Goal: Task Accomplishment & Management: Complete application form

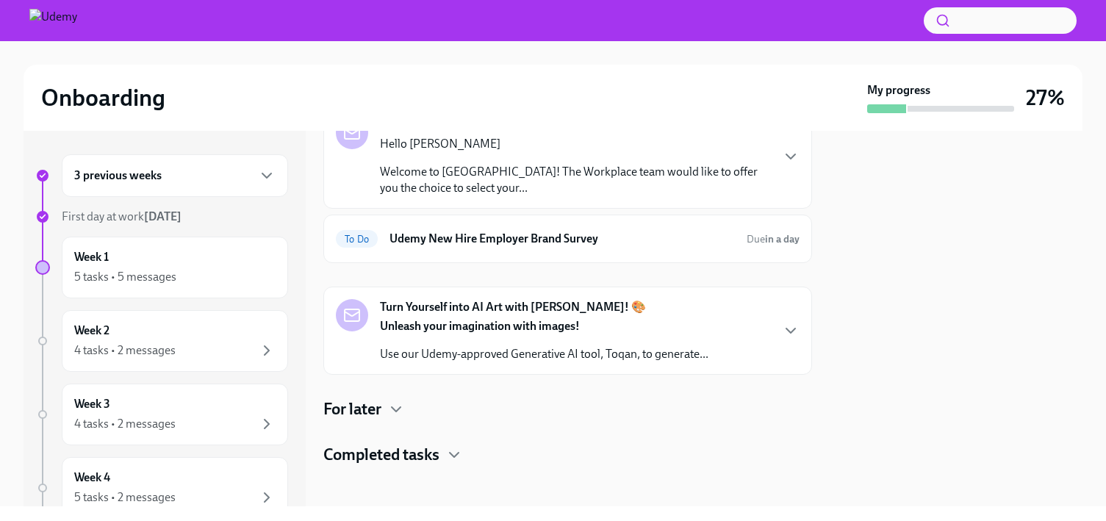
scroll to position [400, 0]
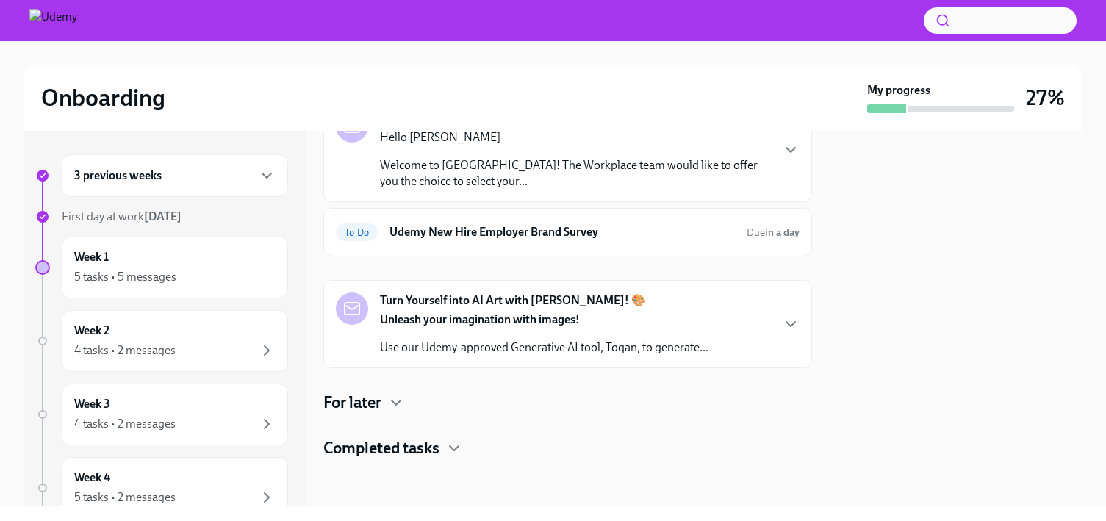
click at [788, 313] on div "Turn Yourself into AI Art with [PERSON_NAME]! 🎨 Unleash your imagination with i…" at bounding box center [568, 323] width 464 height 63
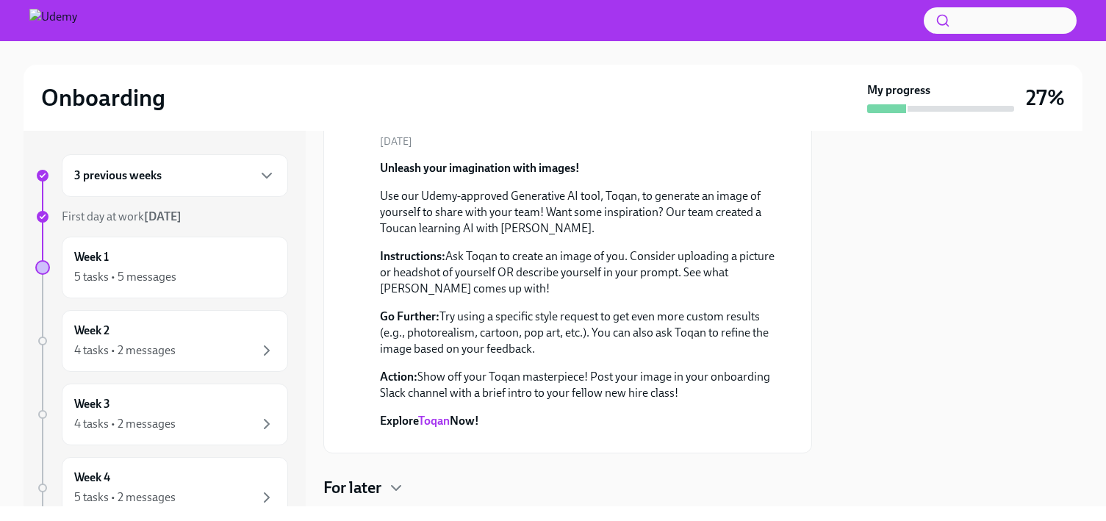
scroll to position [21, 0]
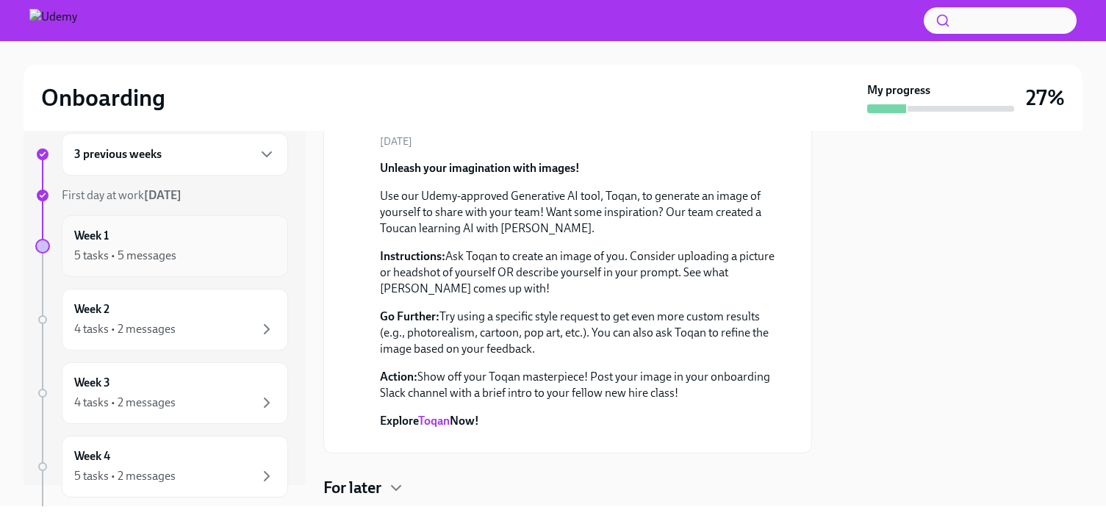
click at [224, 242] on div "Week 1 5 tasks • 5 messages" at bounding box center [174, 246] width 201 height 37
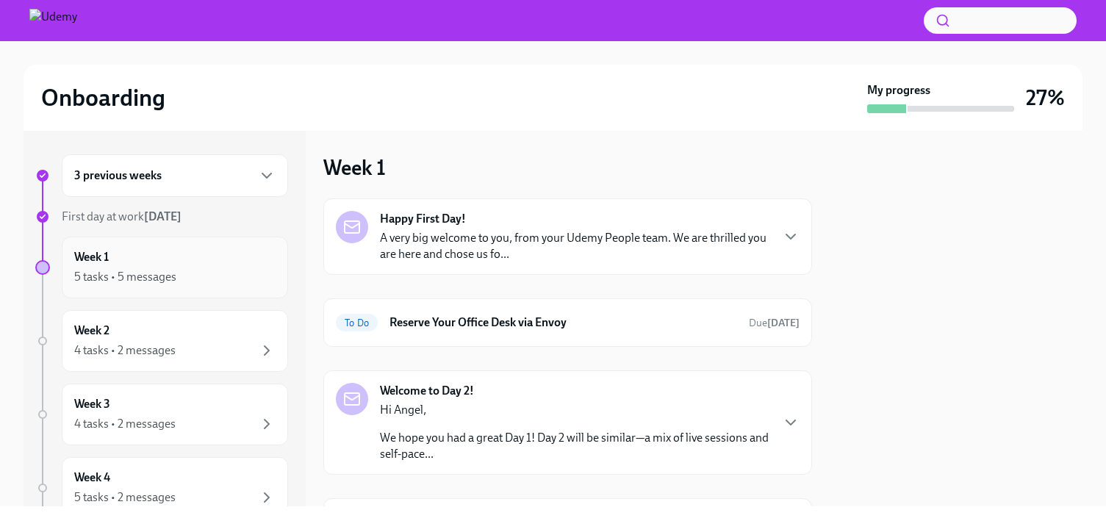
click at [237, 265] on div "Week 1 5 tasks • 5 messages" at bounding box center [174, 267] width 201 height 37
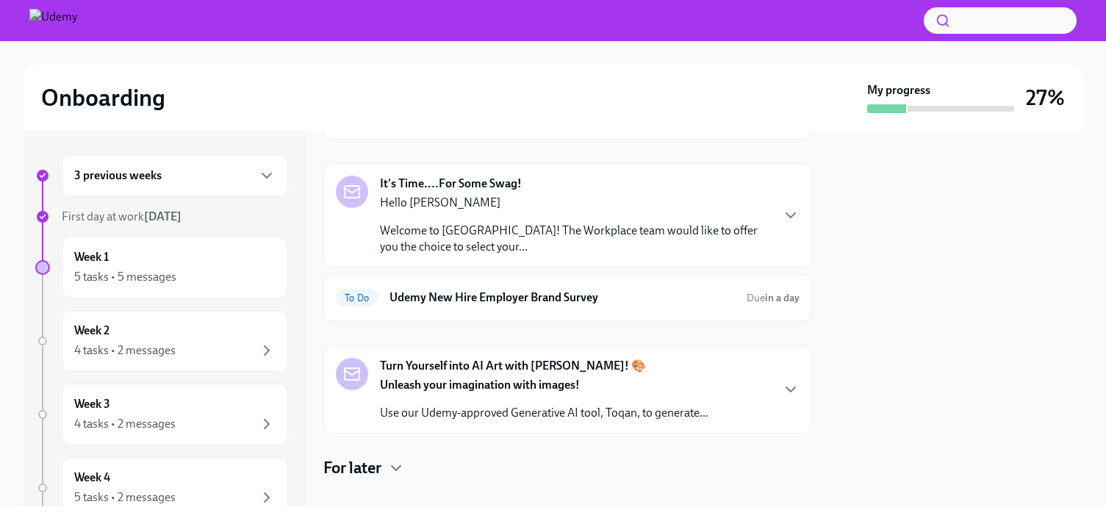
scroll to position [346, 0]
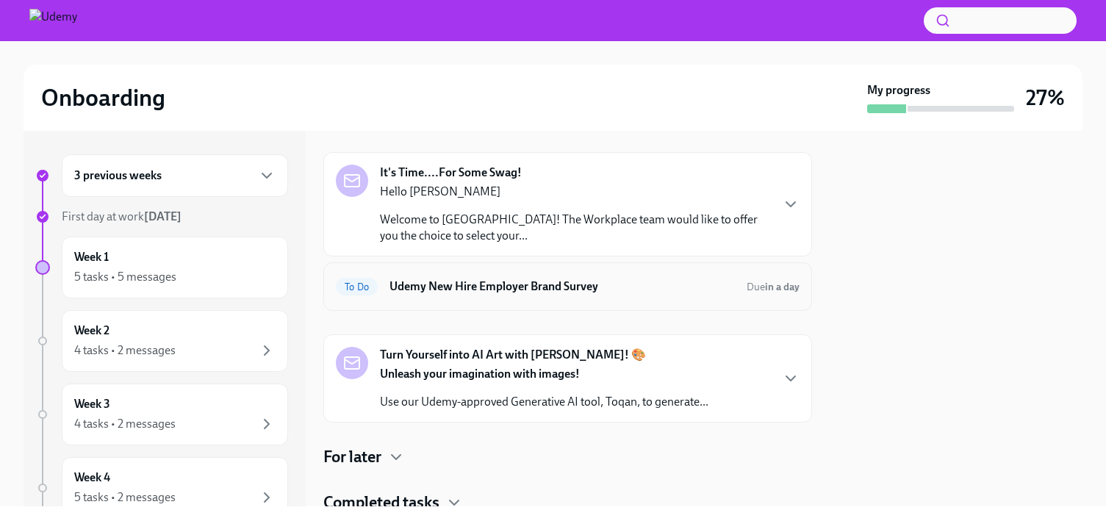
click at [447, 294] on h6 "Udemy New Hire Employer Brand Survey" at bounding box center [561, 286] width 345 height 16
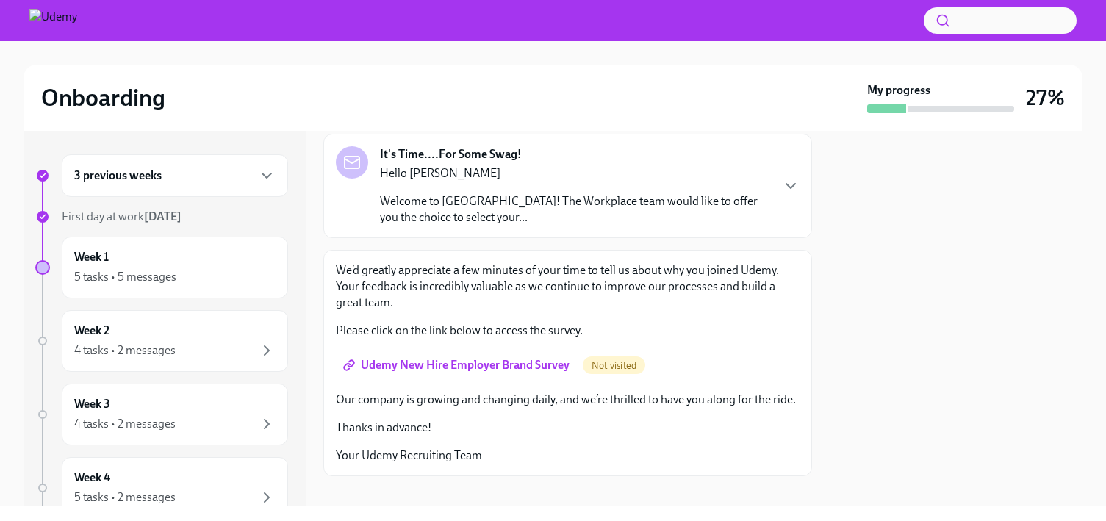
scroll to position [101, 0]
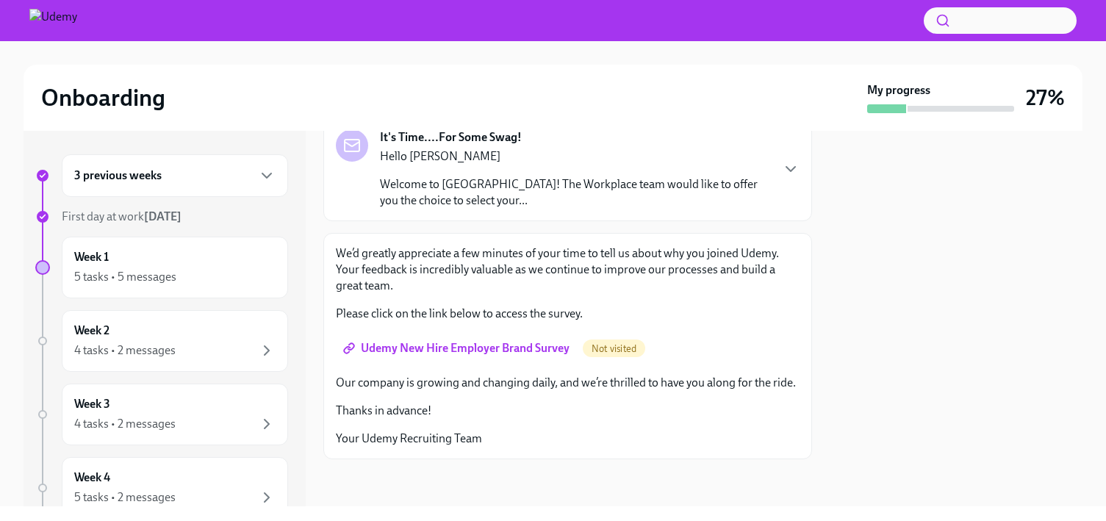
click at [538, 352] on span "Udemy New Hire Employer Brand Survey" at bounding box center [457, 348] width 223 height 15
click at [224, 254] on div "Week 1 5 tasks • 5 messages" at bounding box center [174, 267] width 201 height 37
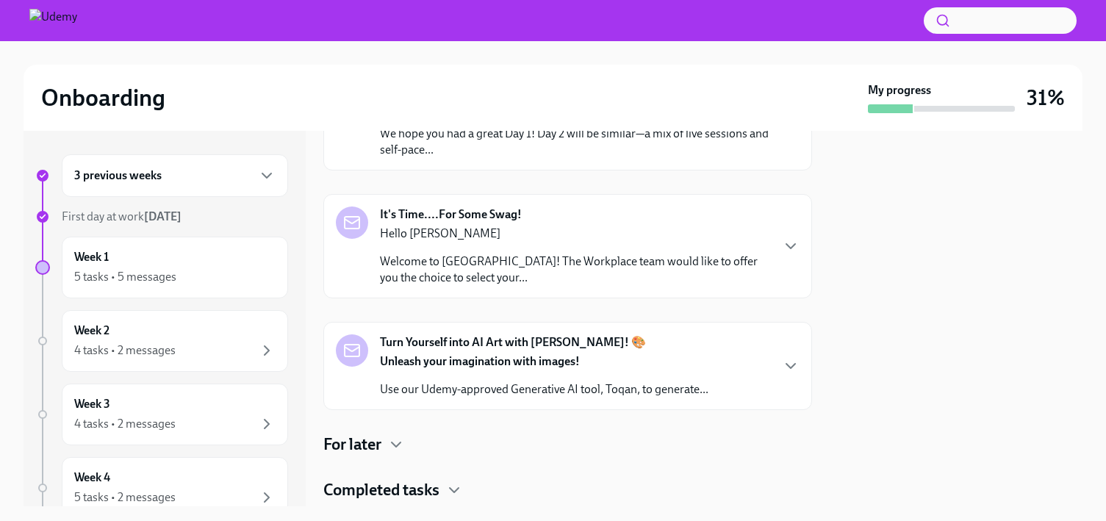
scroll to position [346, 0]
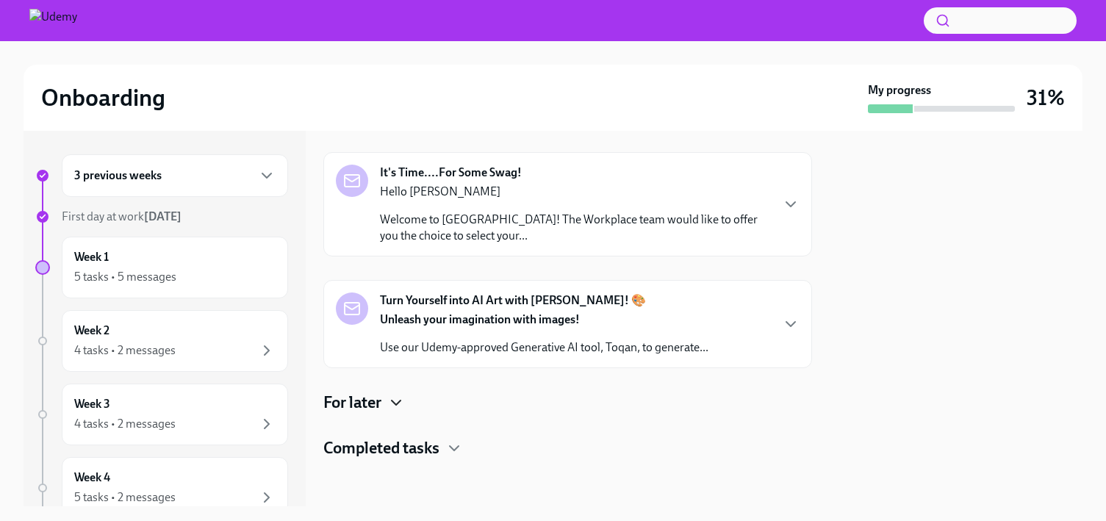
click at [391, 400] on icon "button" at bounding box center [396, 403] width 18 height 18
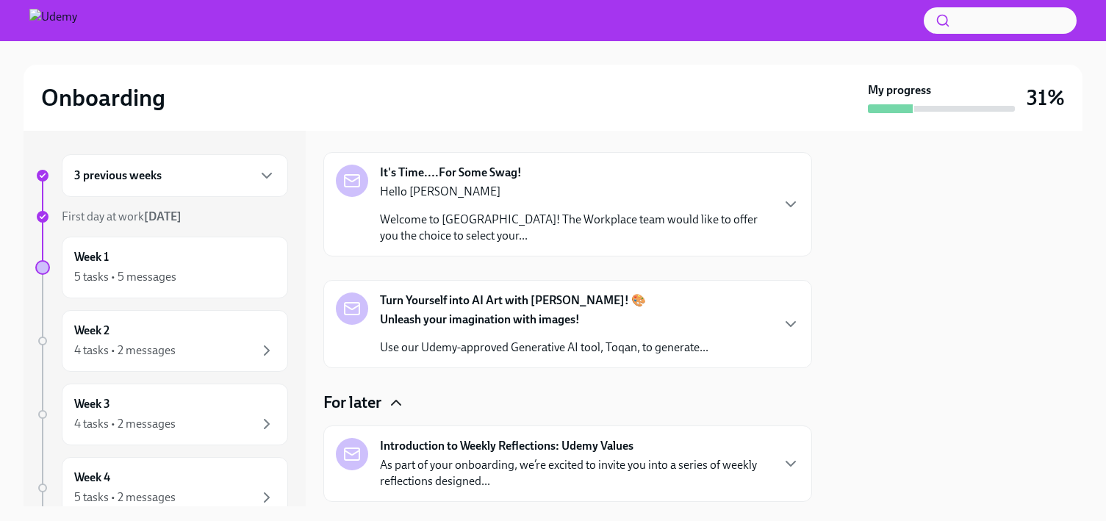
scroll to position [489, 0]
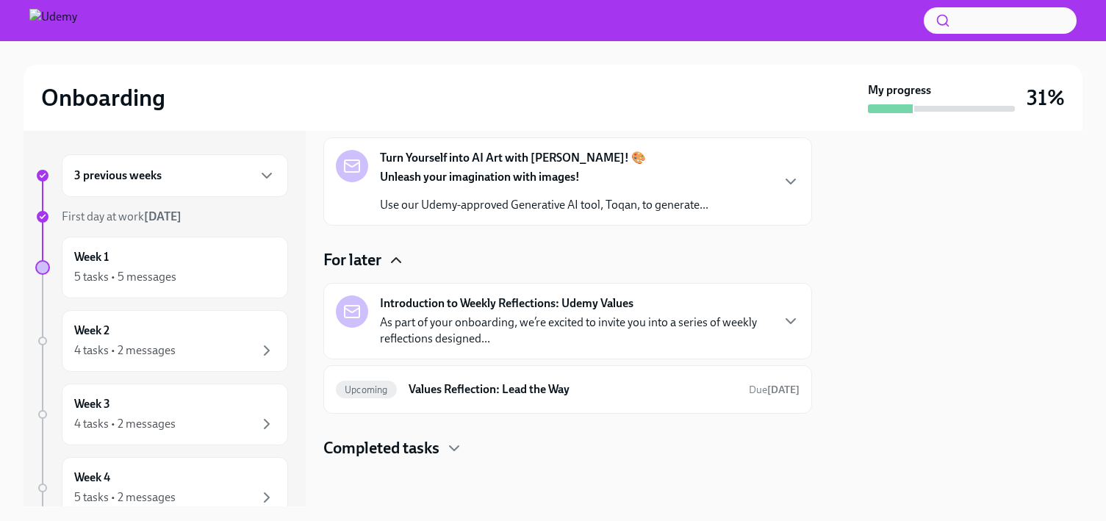
click at [512, 334] on p "As part of your onboarding, we’re excited to invite you into a series of weekly…" at bounding box center [575, 330] width 390 height 32
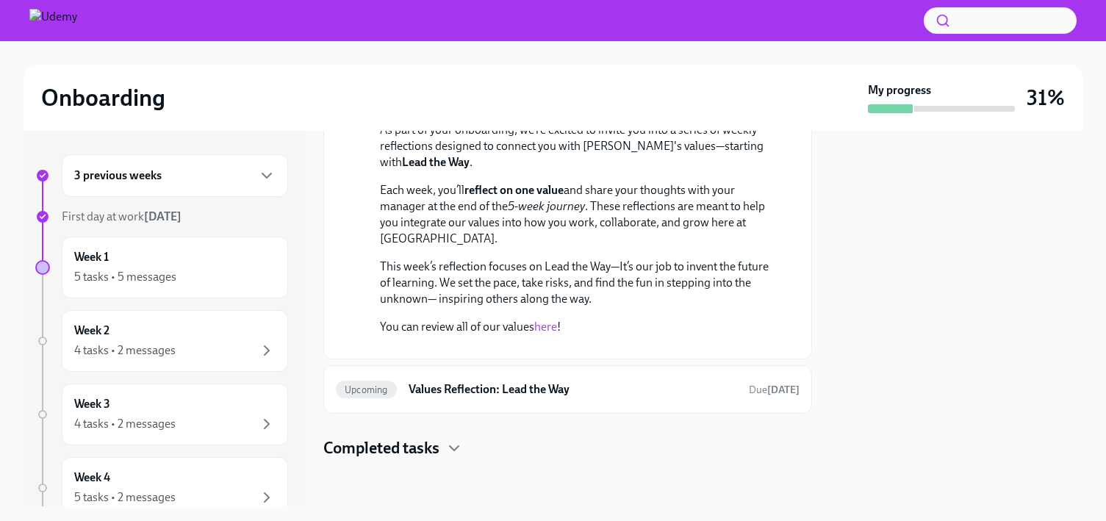
scroll to position [880, 0]
click at [448, 451] on icon "button" at bounding box center [454, 448] width 18 height 18
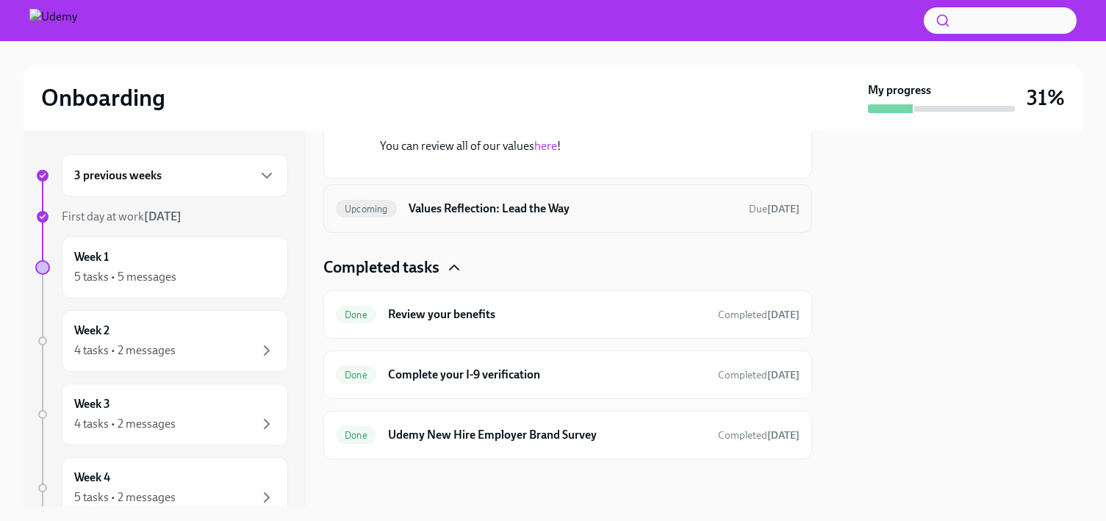
scroll to position [1060, 0]
